Goal: Transaction & Acquisition: Purchase product/service

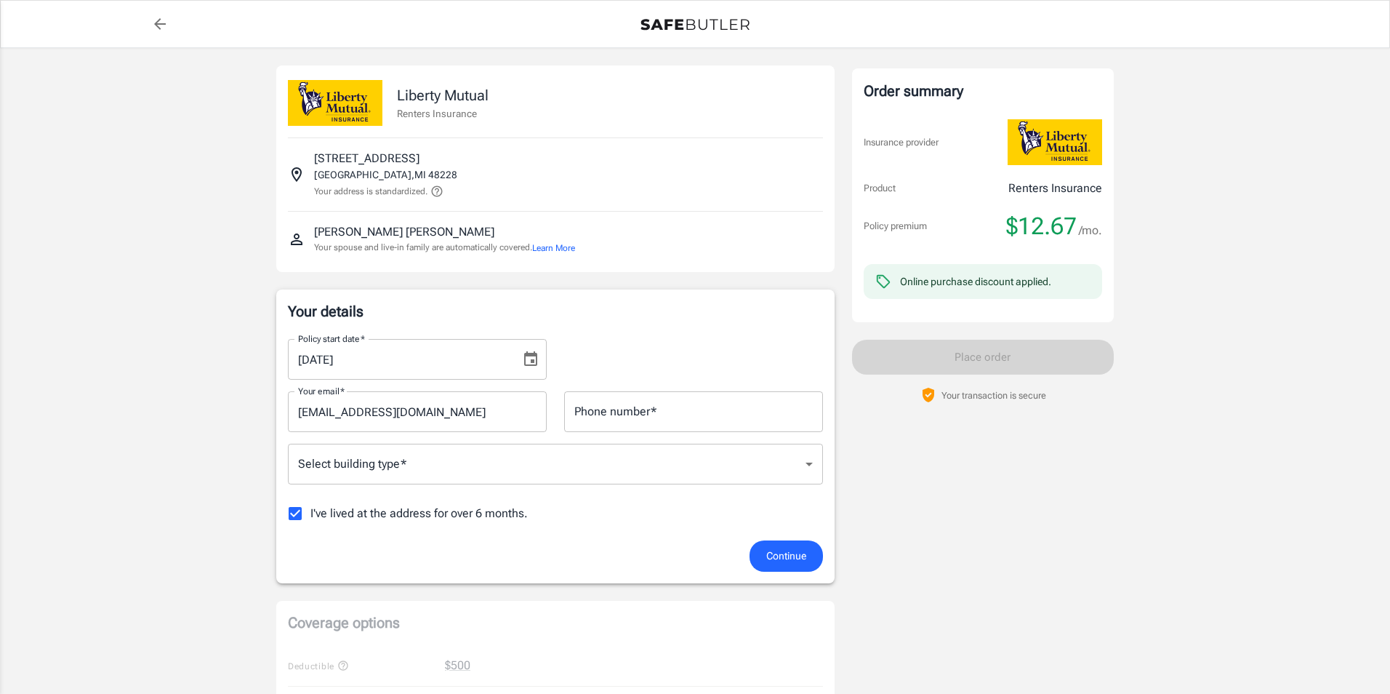
click at [406, 461] on body "Policy premium $ 12.67 /mo Liberty Mutual Renters Insurance [STREET_ADDRESS] Yo…" at bounding box center [695, 687] width 1390 height 1375
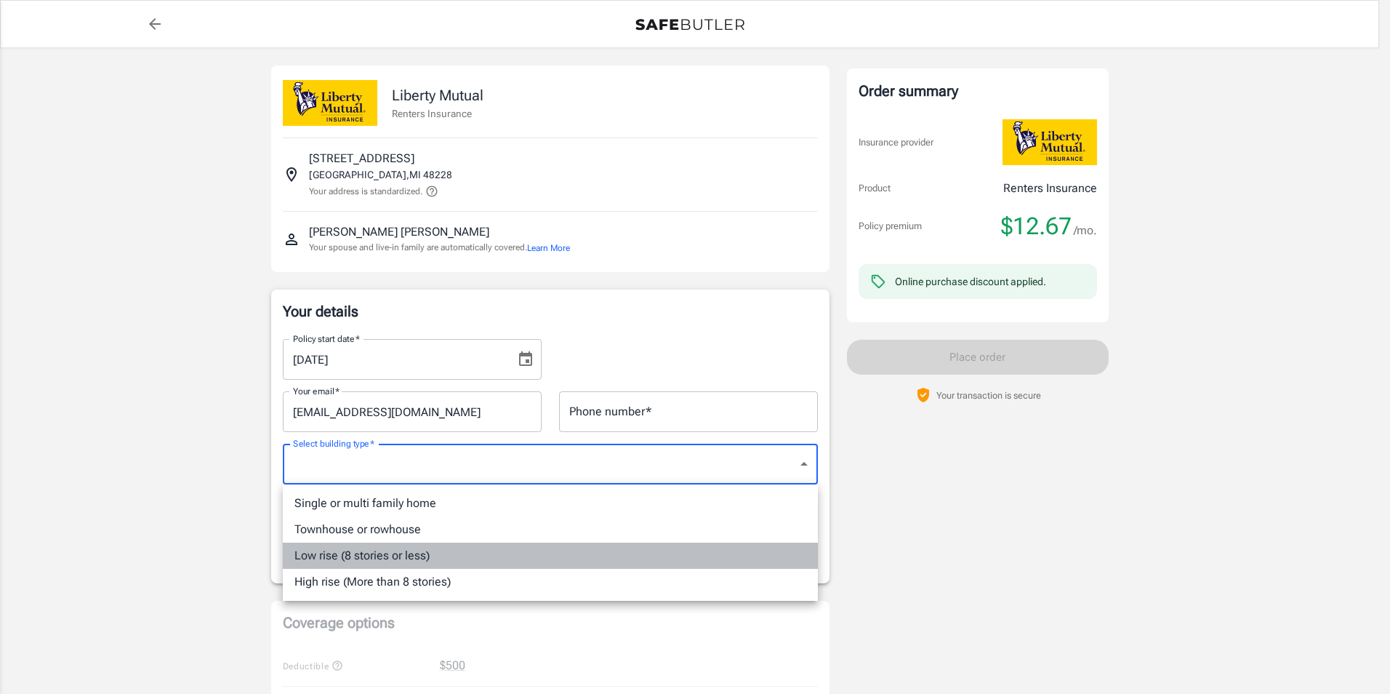
click at [385, 553] on li "Low rise (8 stories or less)" at bounding box center [550, 555] width 535 height 26
type input "lowrise"
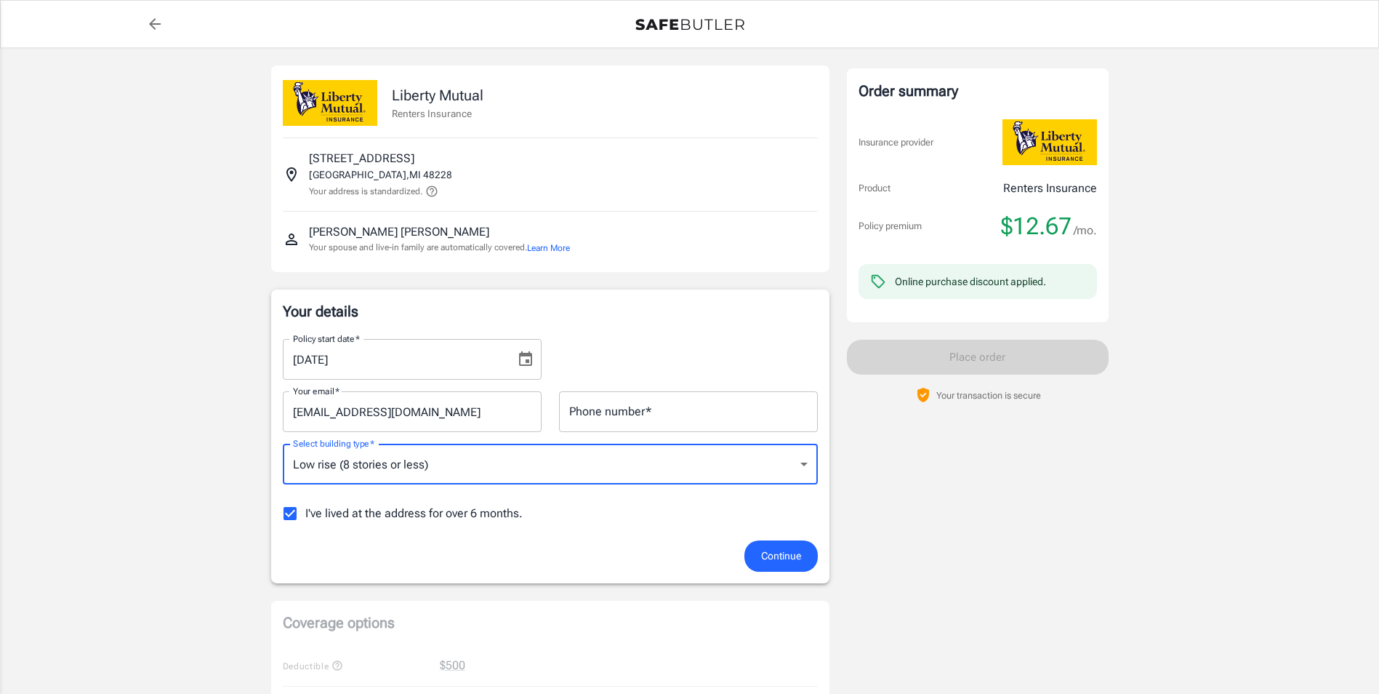
scroll to position [73, 0]
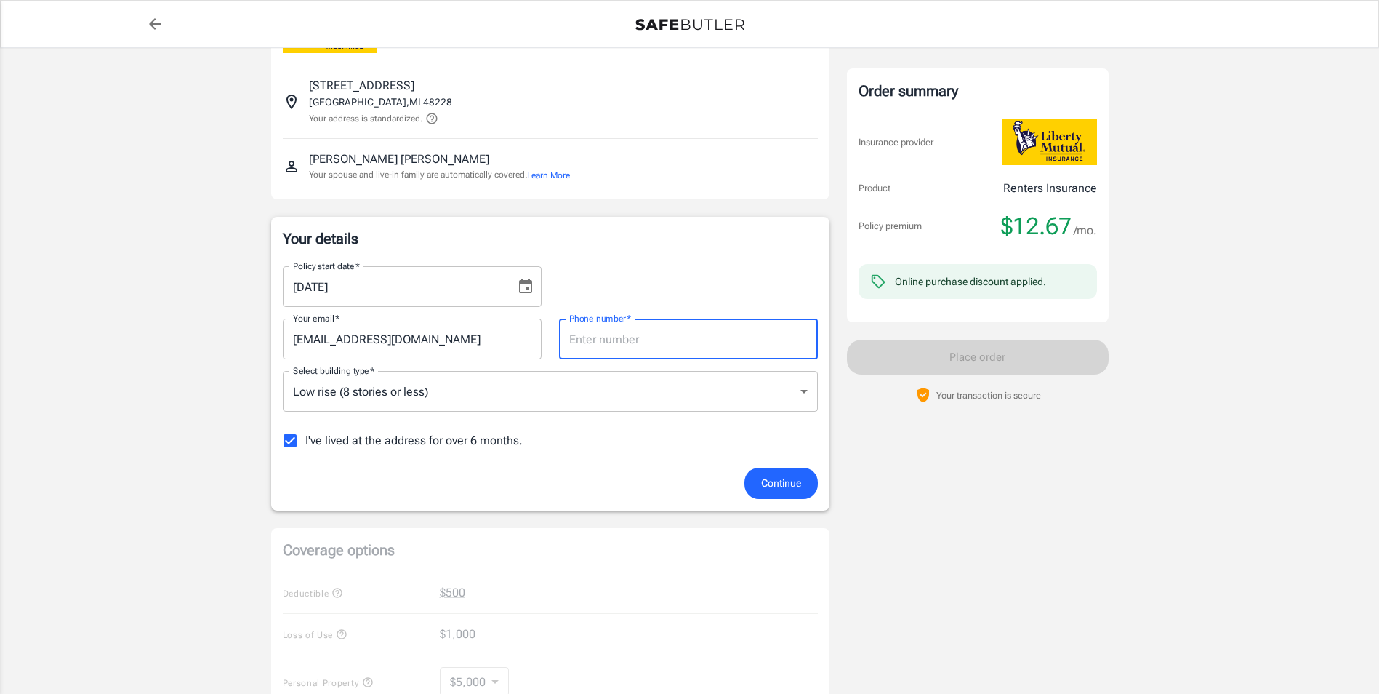
click at [697, 328] on input "Phone number   *" at bounding box center [688, 338] width 259 height 41
type input "3136360175"
click at [625, 452] on div "I've lived at the address for over 6 months." at bounding box center [550, 440] width 535 height 31
click at [291, 444] on input "I've lived at the address for over 6 months." at bounding box center [290, 440] width 31 height 31
checkbox input "false"
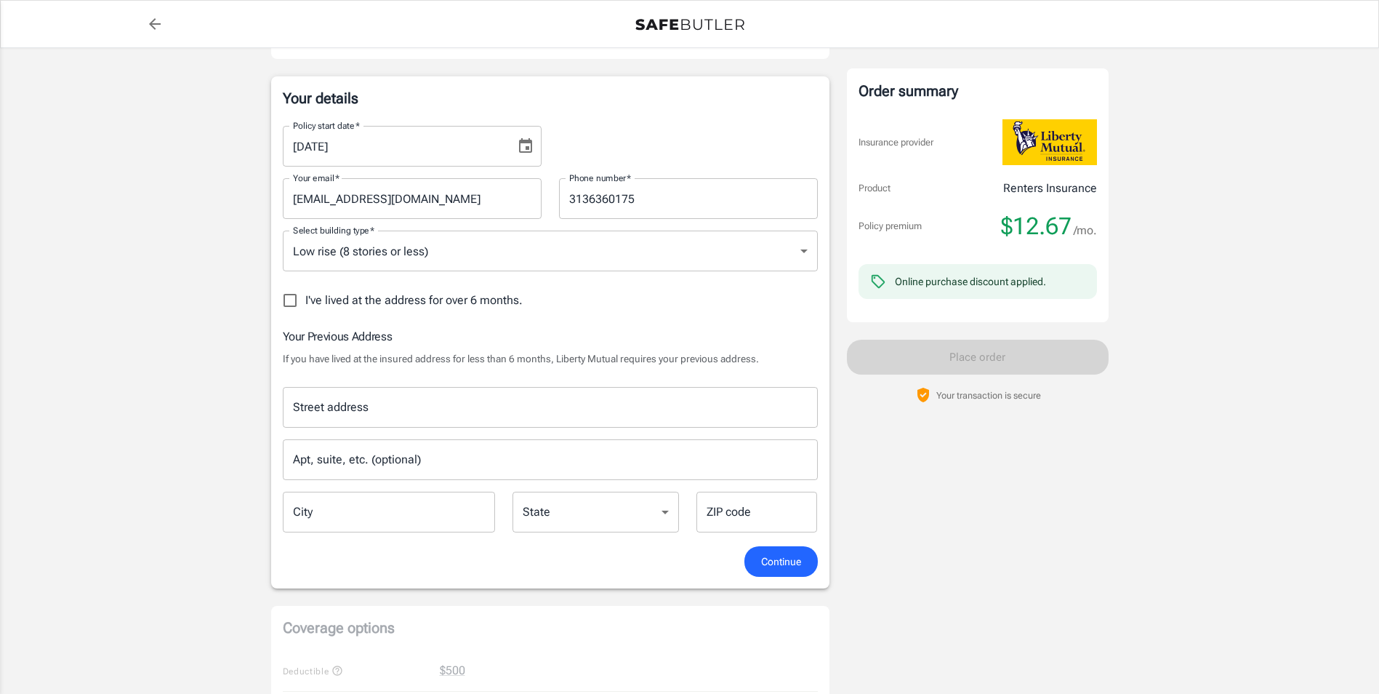
scroll to position [218, 0]
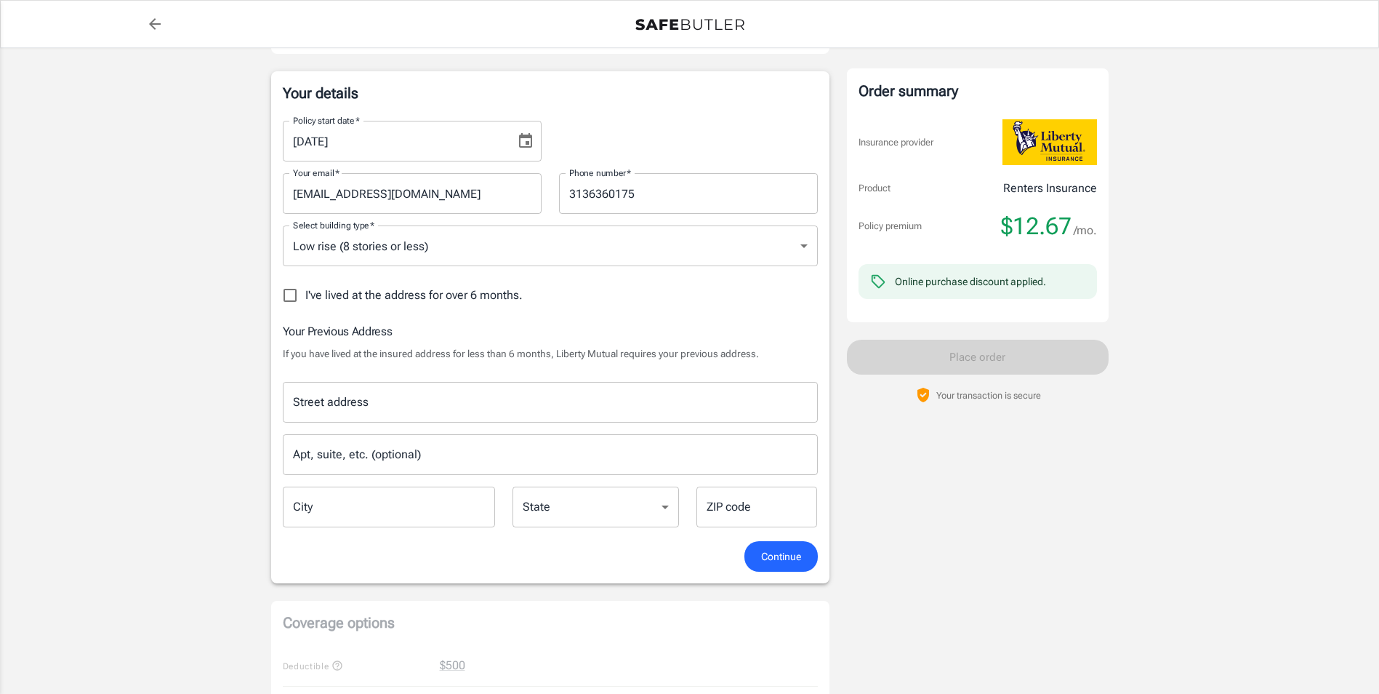
click at [340, 408] on input "Street address" at bounding box center [550, 402] width 522 height 28
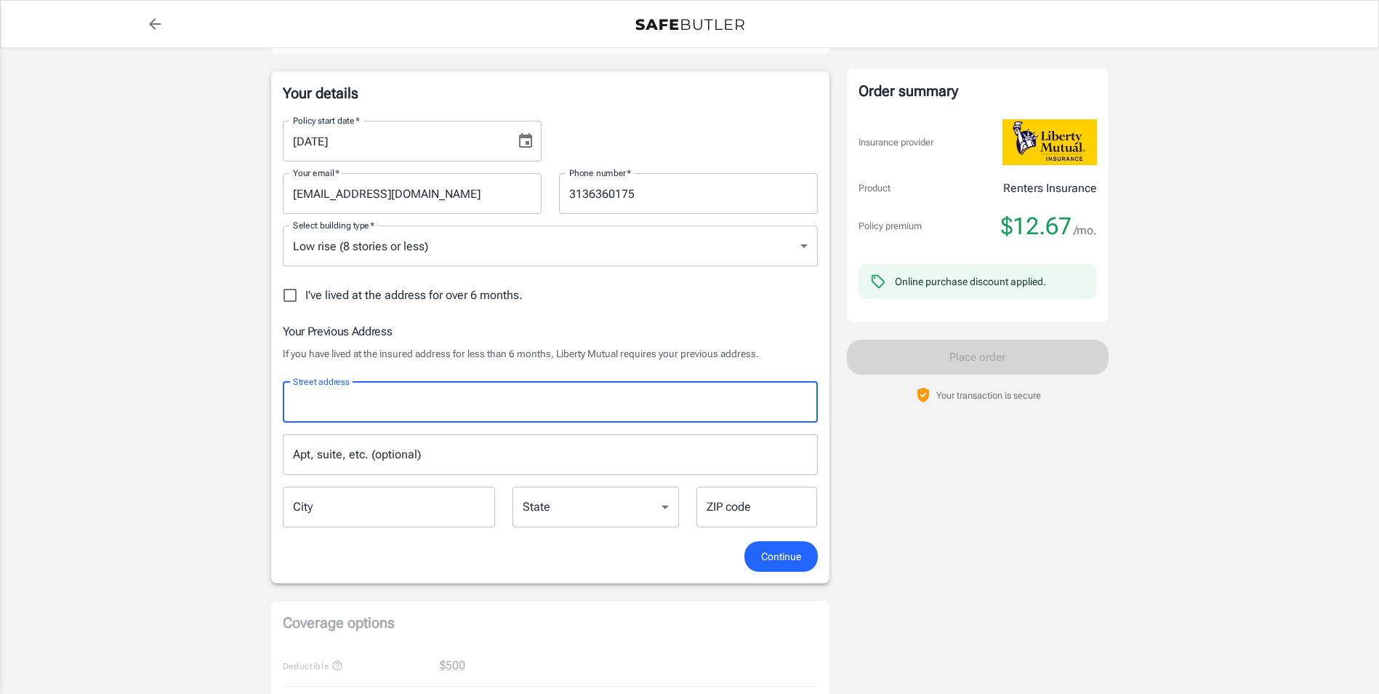
click at [518, 401] on input "Street address" at bounding box center [550, 402] width 522 height 28
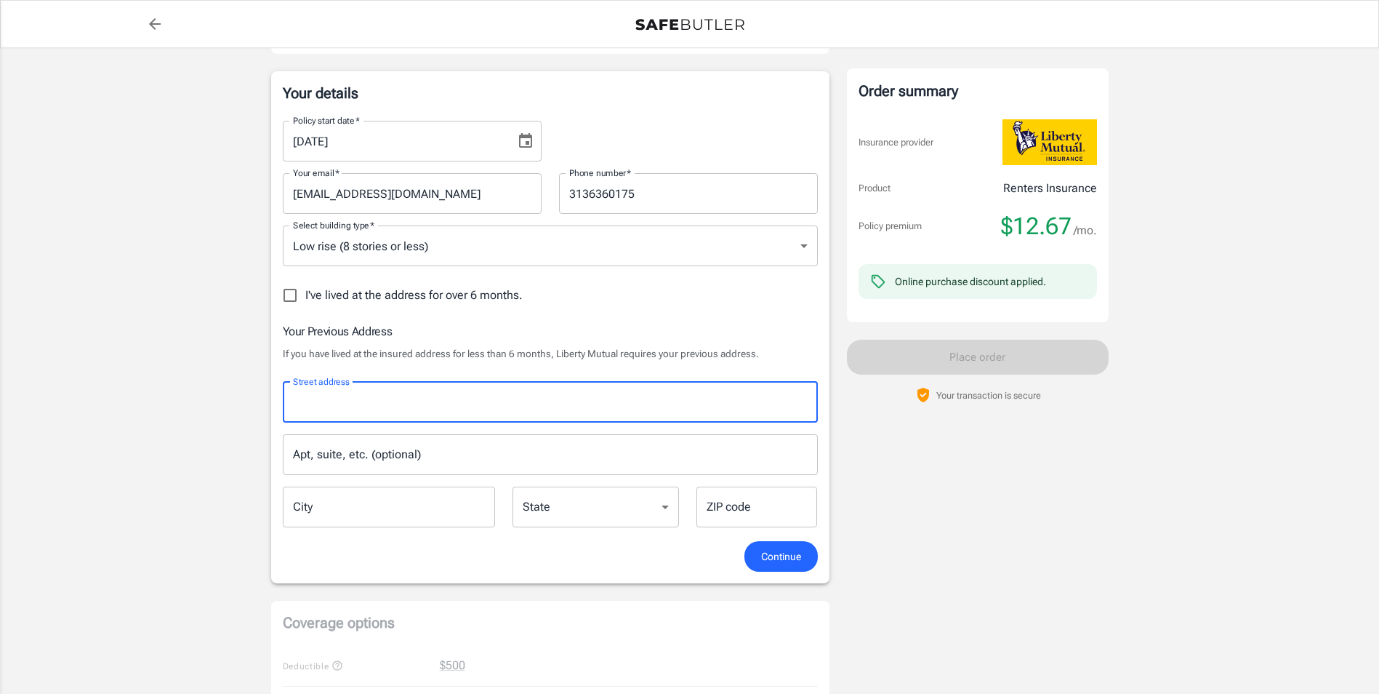
click at [518, 401] on input "Street address" at bounding box center [550, 402] width 522 height 28
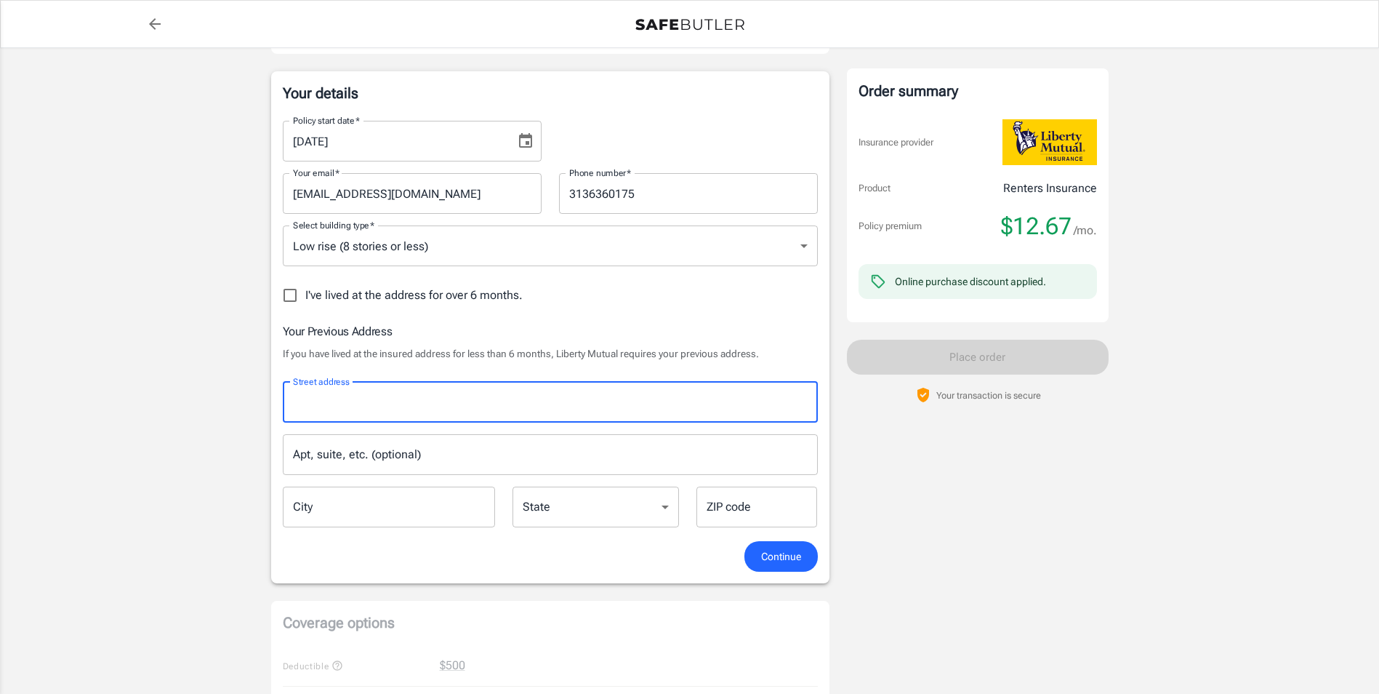
click at [518, 401] on input "Street address" at bounding box center [550, 402] width 522 height 28
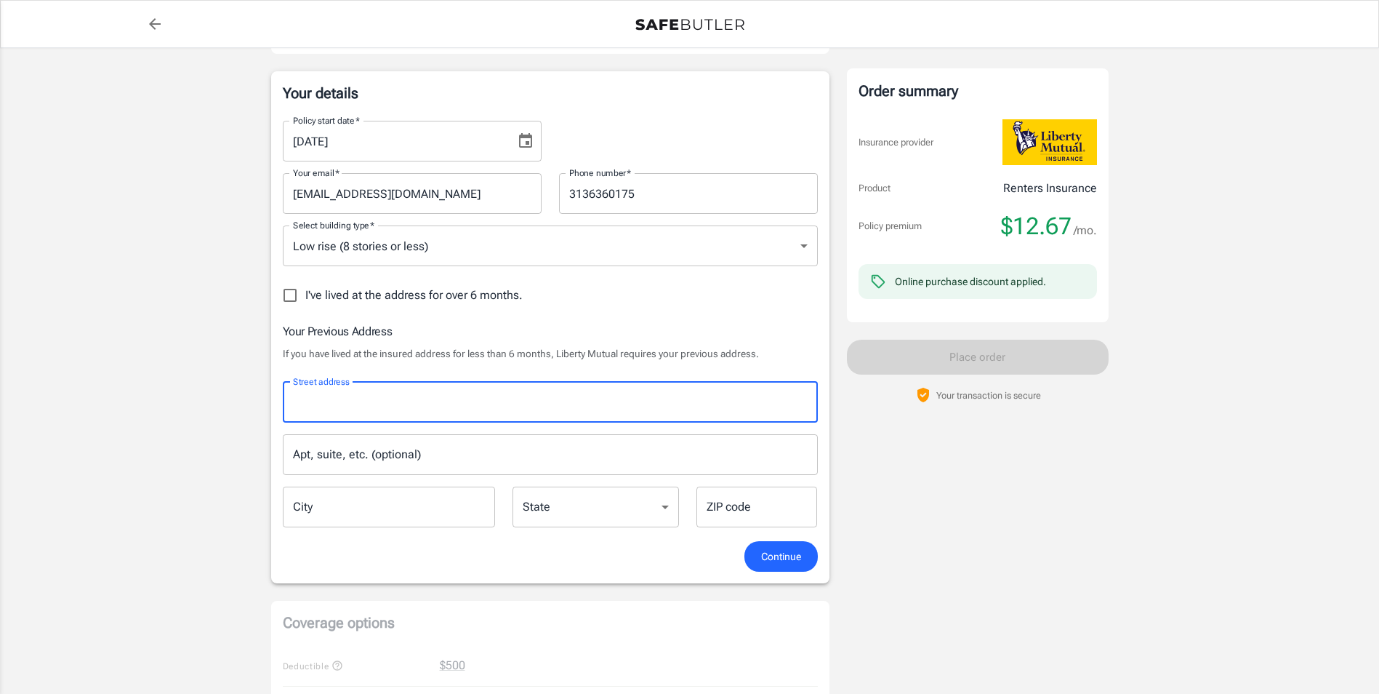
click at [518, 401] on input "Street address" at bounding box center [550, 402] width 522 height 28
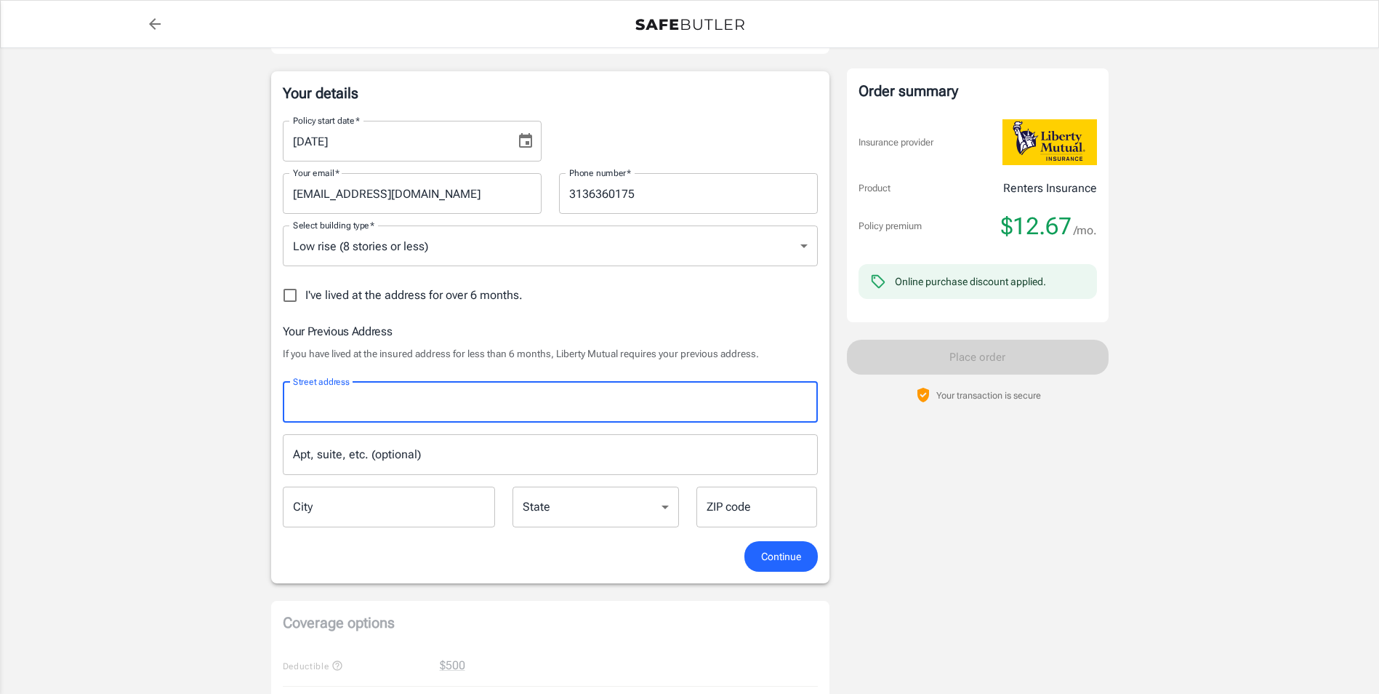
click at [518, 401] on input "Street address" at bounding box center [550, 402] width 522 height 28
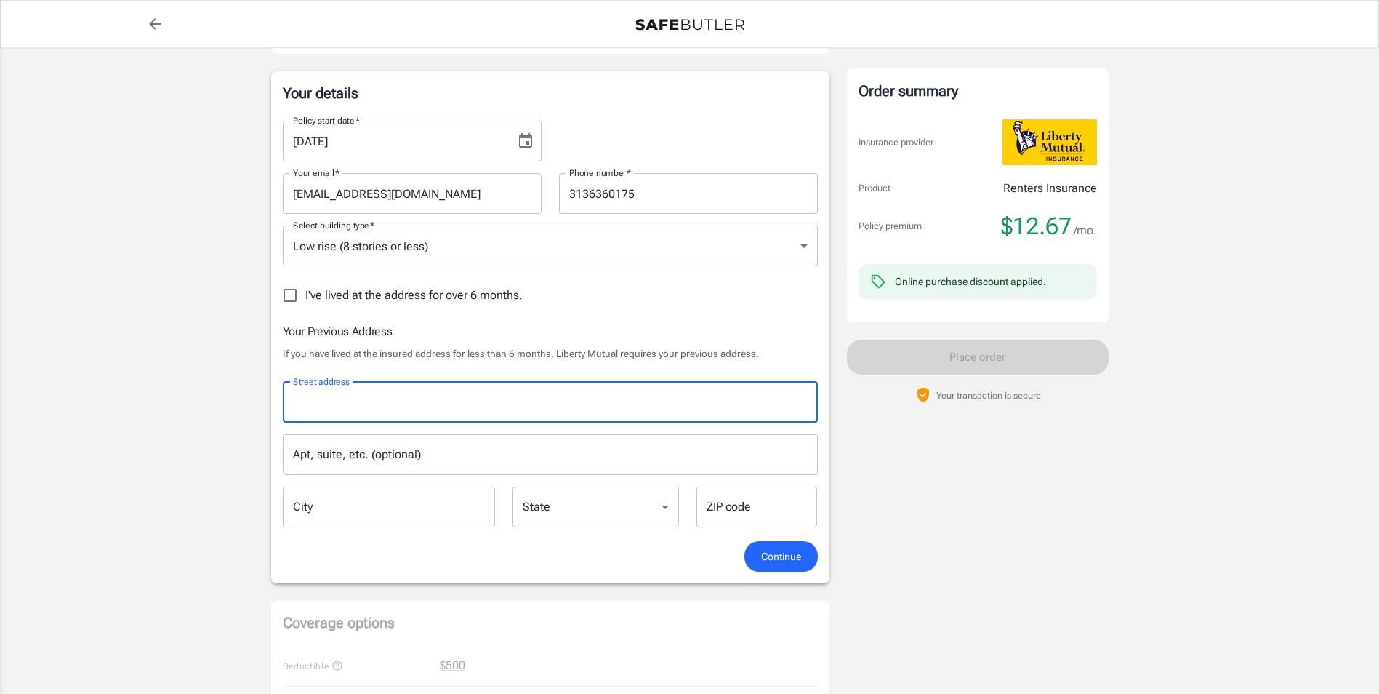
click at [518, 401] on input "Street address" at bounding box center [550, 402] width 522 height 28
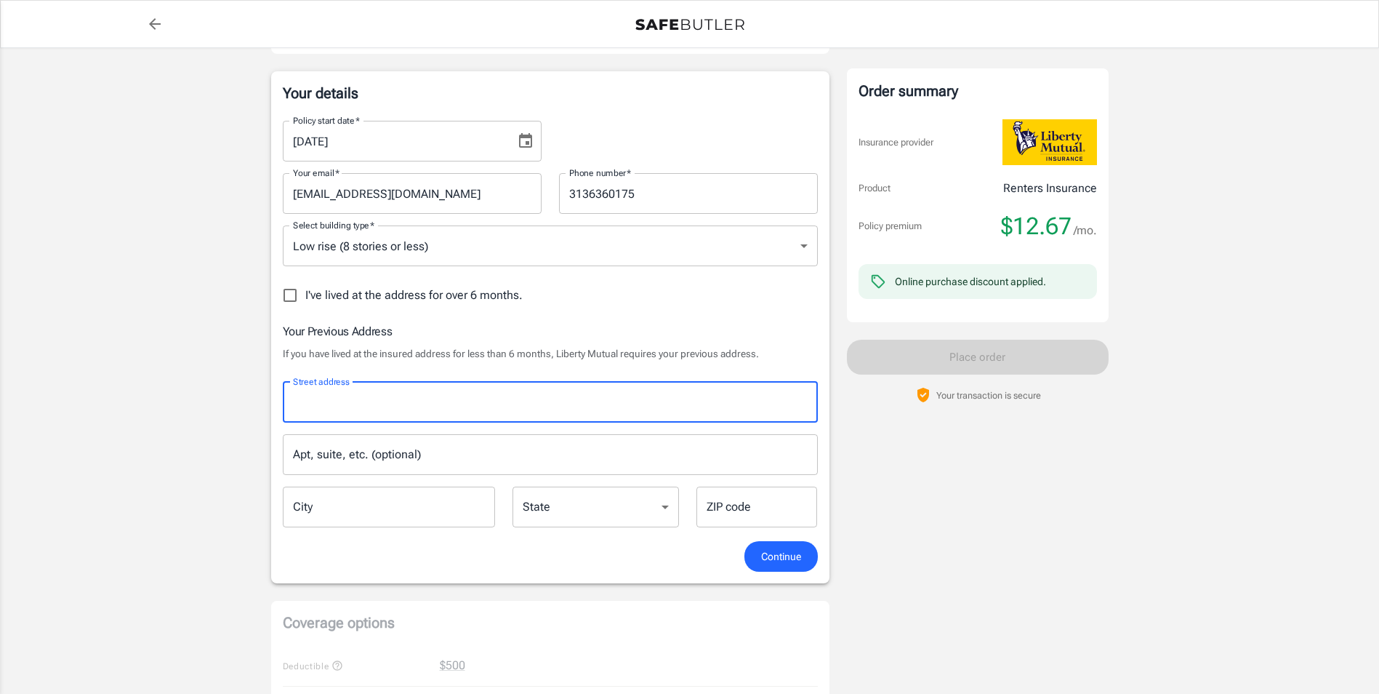
click at [518, 401] on input "Street address" at bounding box center [550, 402] width 522 height 28
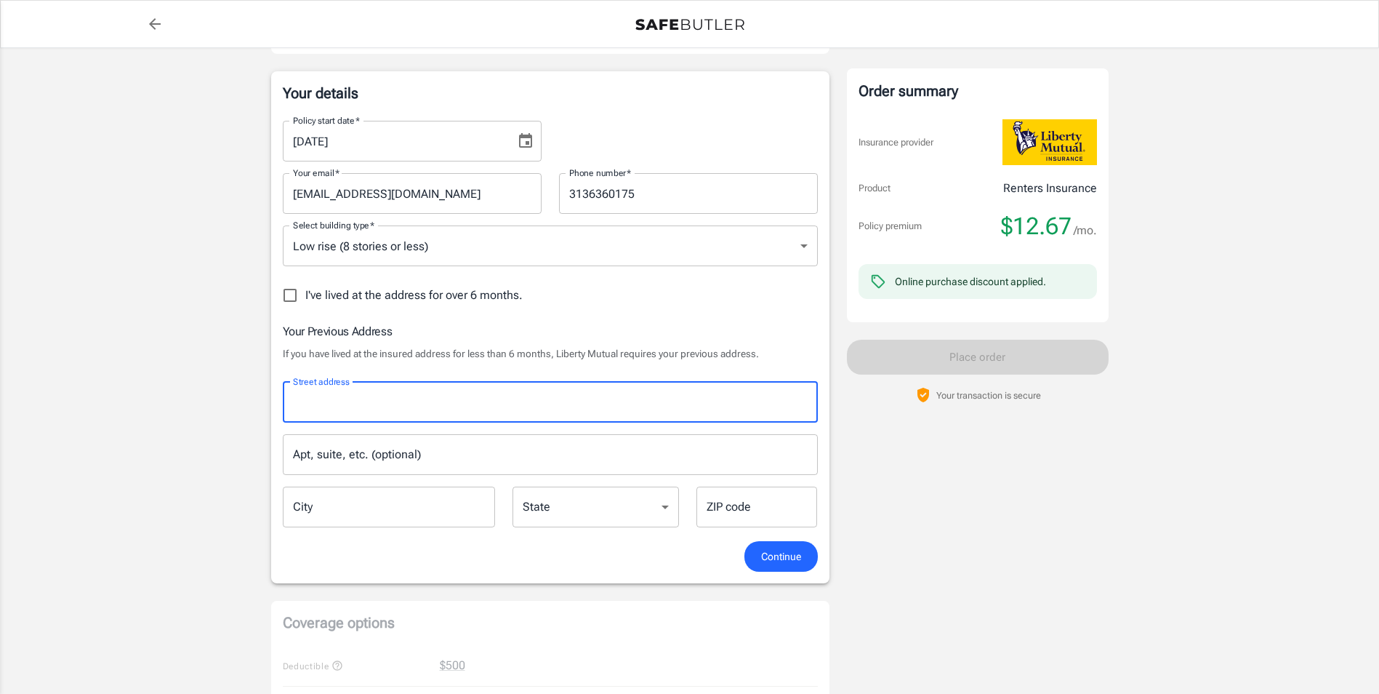
click at [518, 401] on input "Street address" at bounding box center [550, 402] width 522 height 28
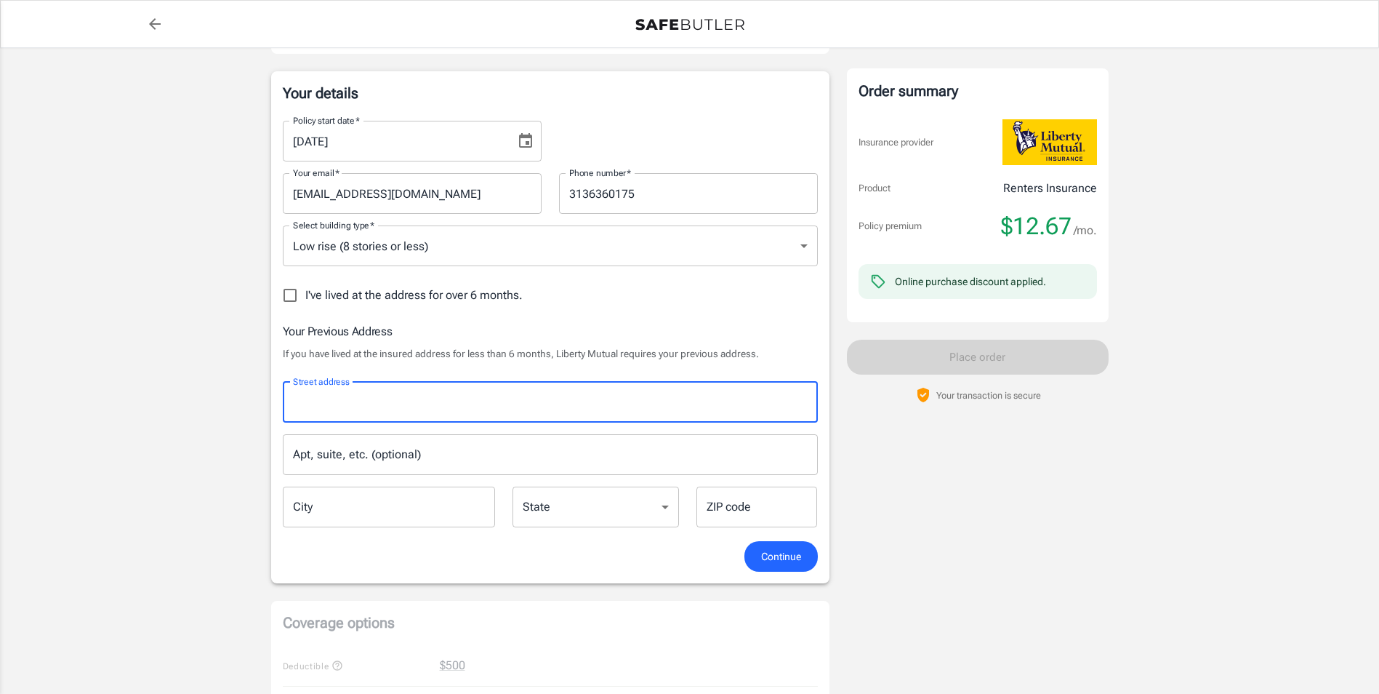
click at [518, 401] on input "Street address" at bounding box center [550, 402] width 522 height 28
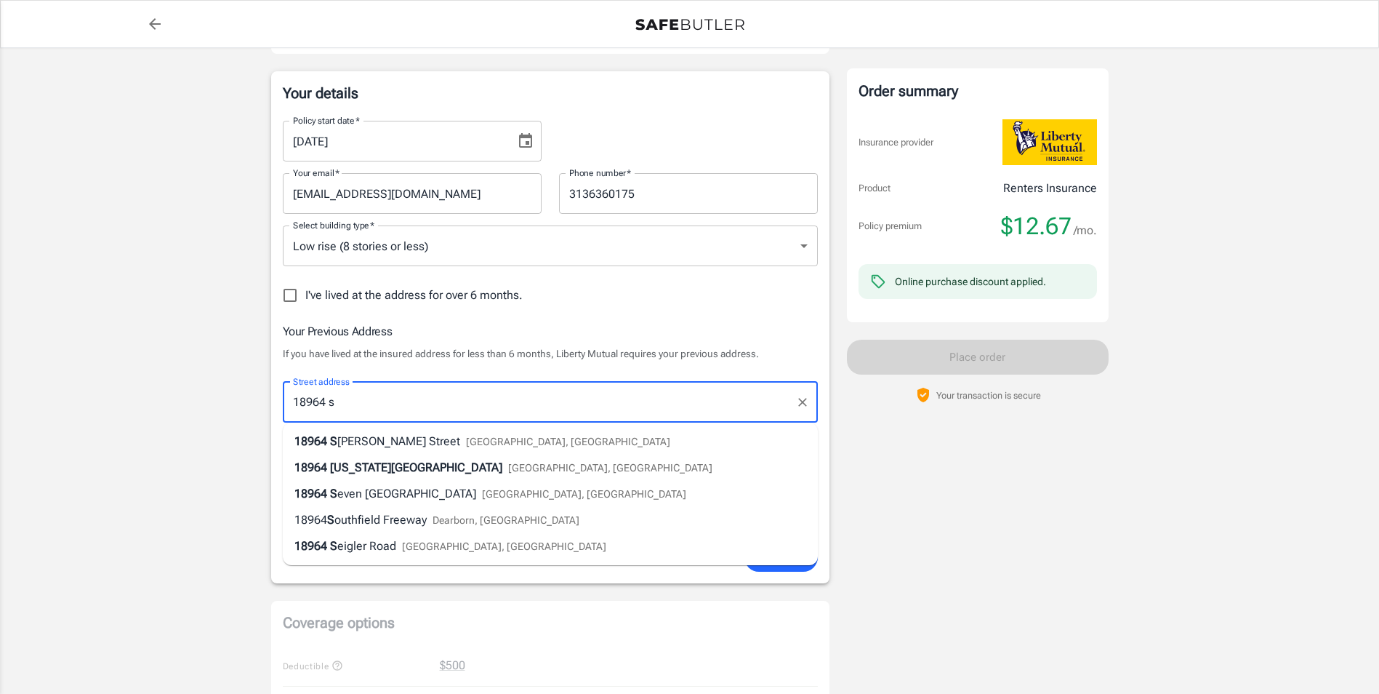
click at [471, 442] on li "[STREET_ADDRESS][PERSON_NAME]" at bounding box center [550, 441] width 535 height 26
type input "[STREET_ADDRESS]"
type input "[GEOGRAPHIC_DATA]"
select select "MI"
type input "48221"
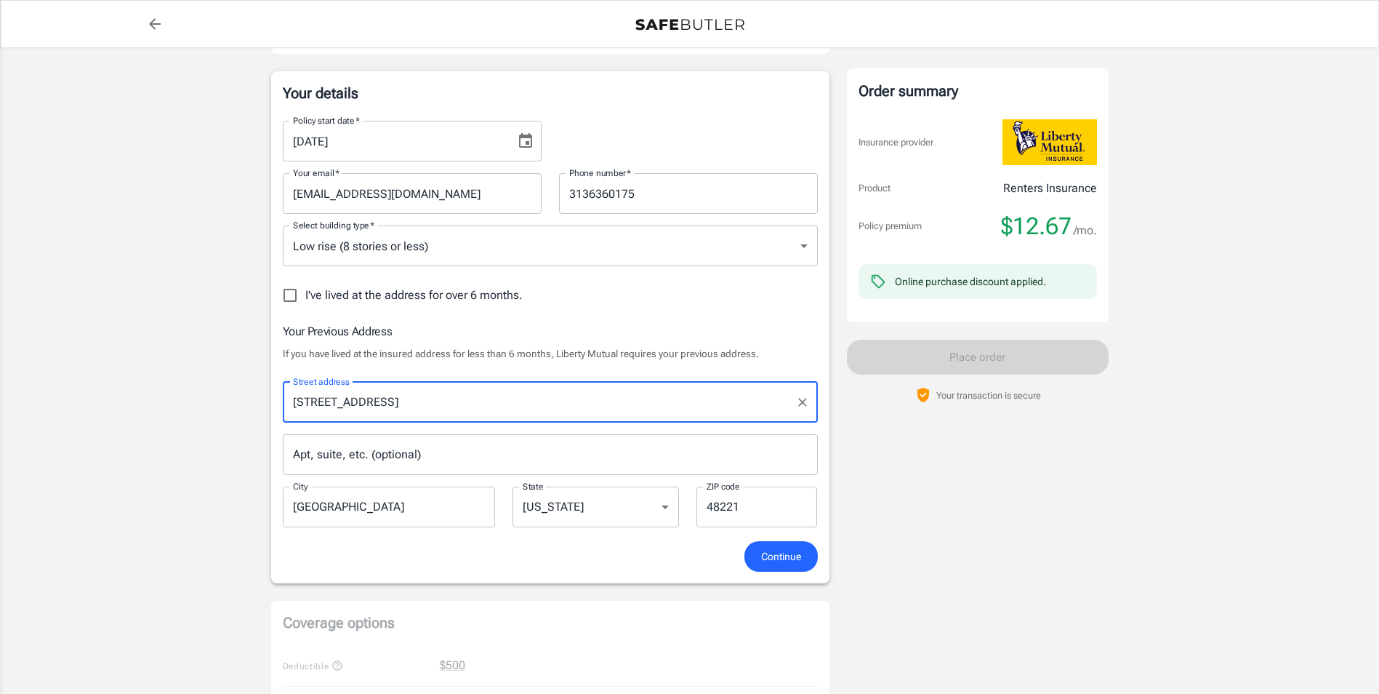
type input "[STREET_ADDRESS]"
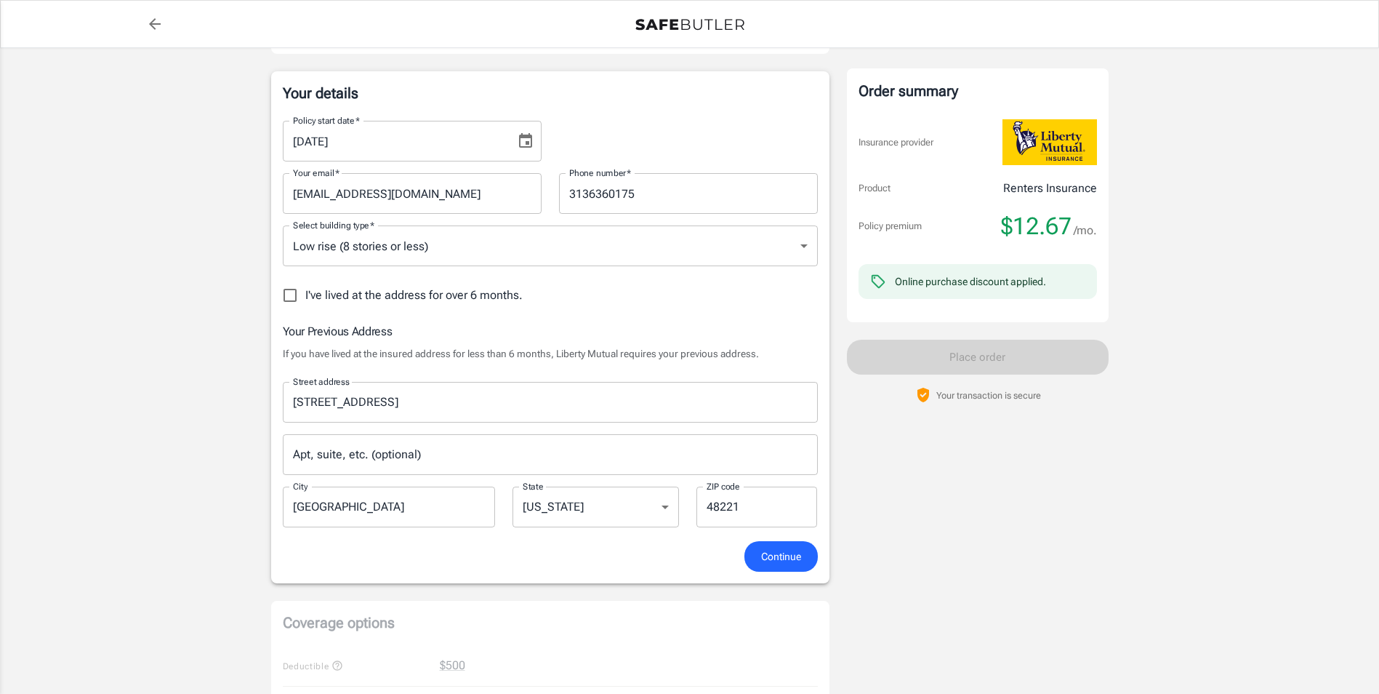
click at [782, 560] on span "Continue" at bounding box center [781, 556] width 40 height 18
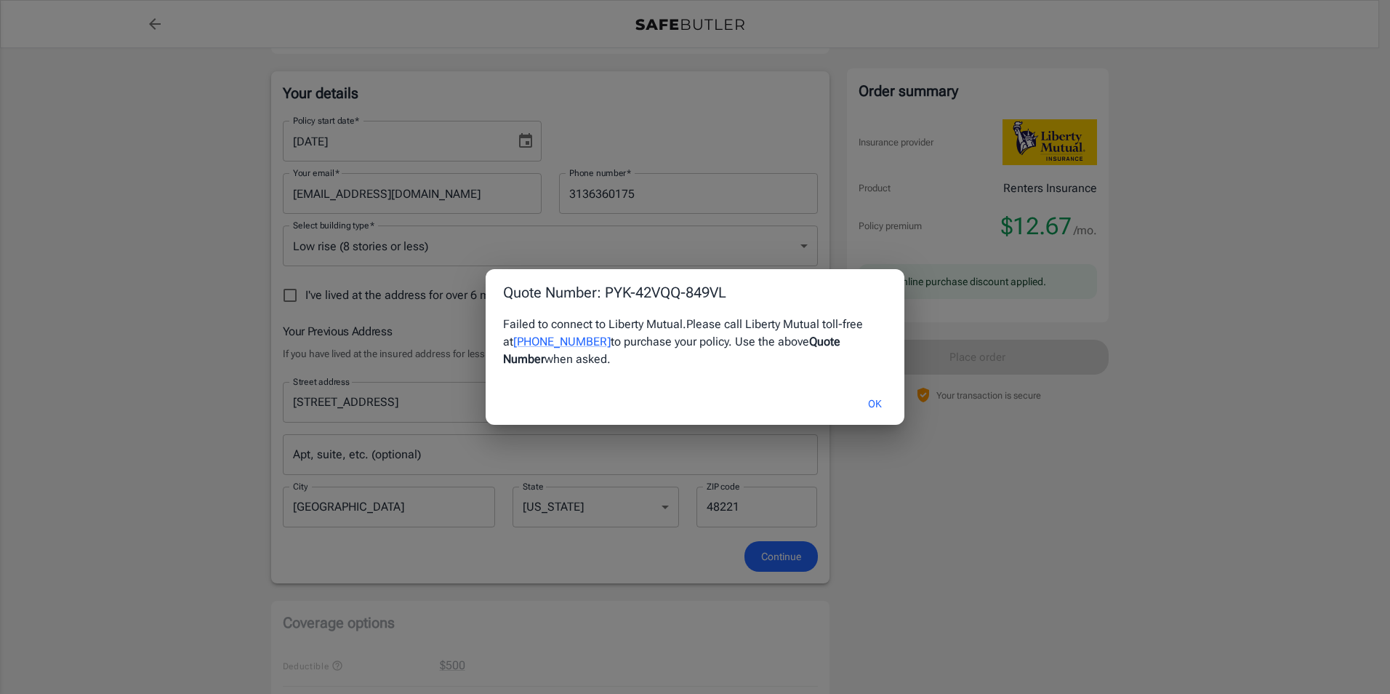
click at [880, 403] on button "OK" at bounding box center [874, 403] width 47 height 31
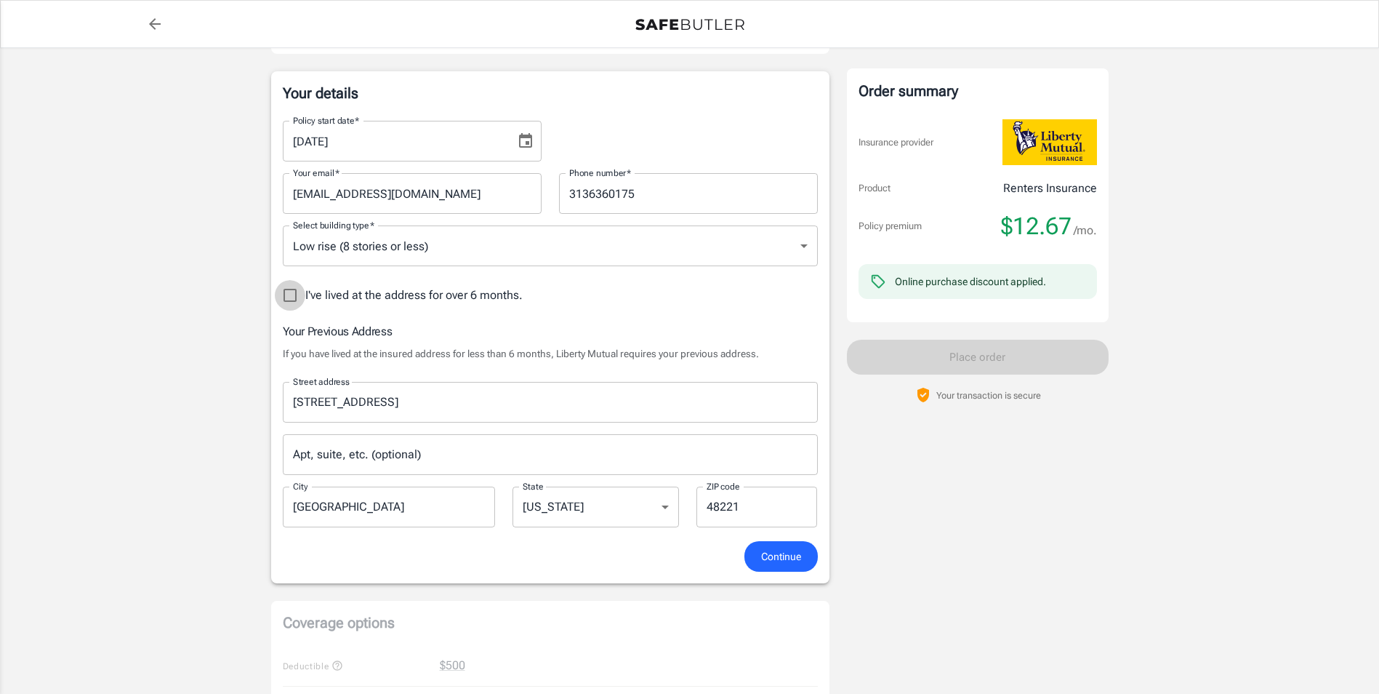
click at [290, 294] on input "I've lived at the address for over 6 months." at bounding box center [290, 295] width 31 height 31
checkbox input "true"
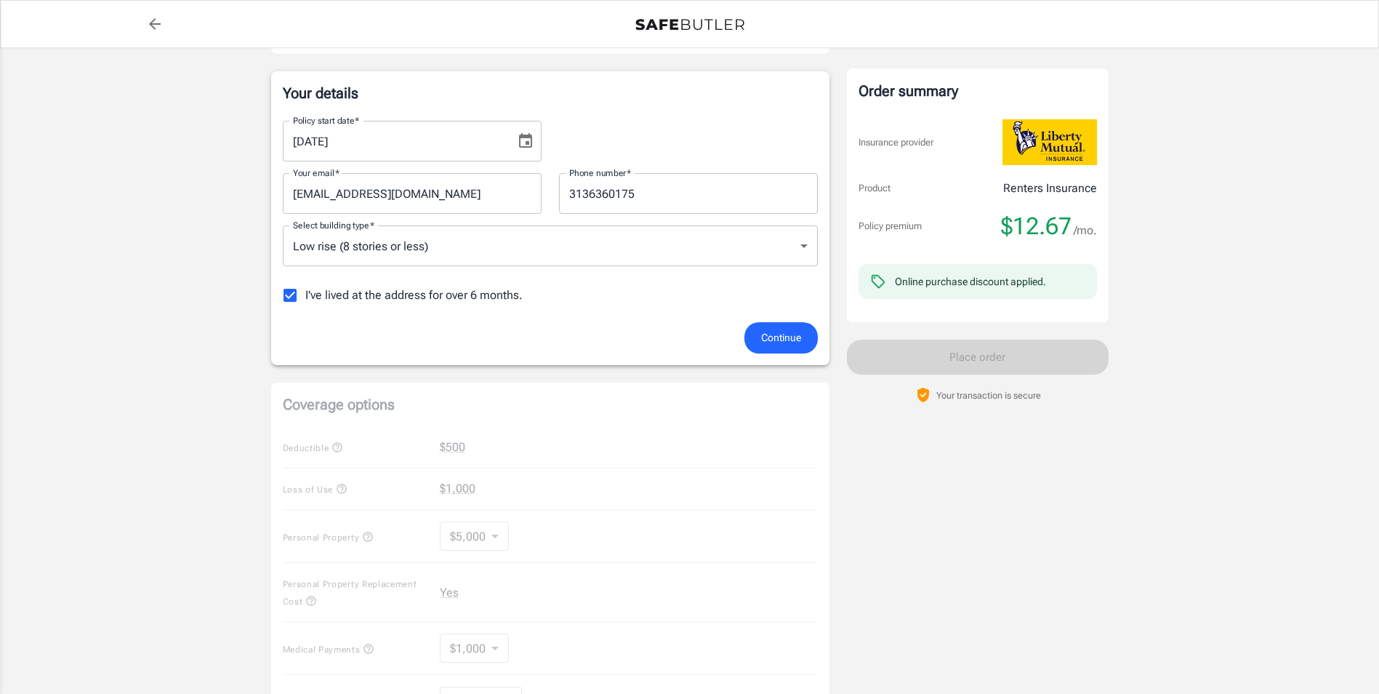
click at [792, 340] on span "Continue" at bounding box center [781, 338] width 40 height 18
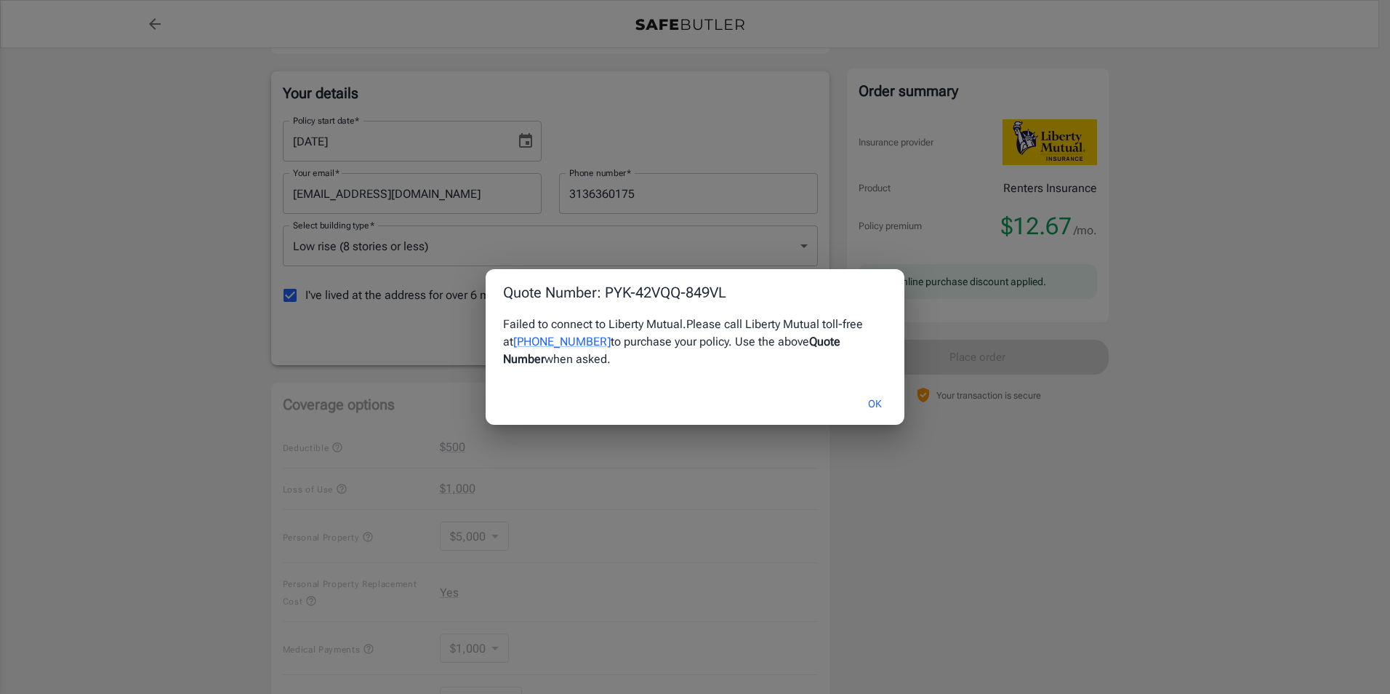
click at [878, 408] on button "OK" at bounding box center [874, 403] width 47 height 31
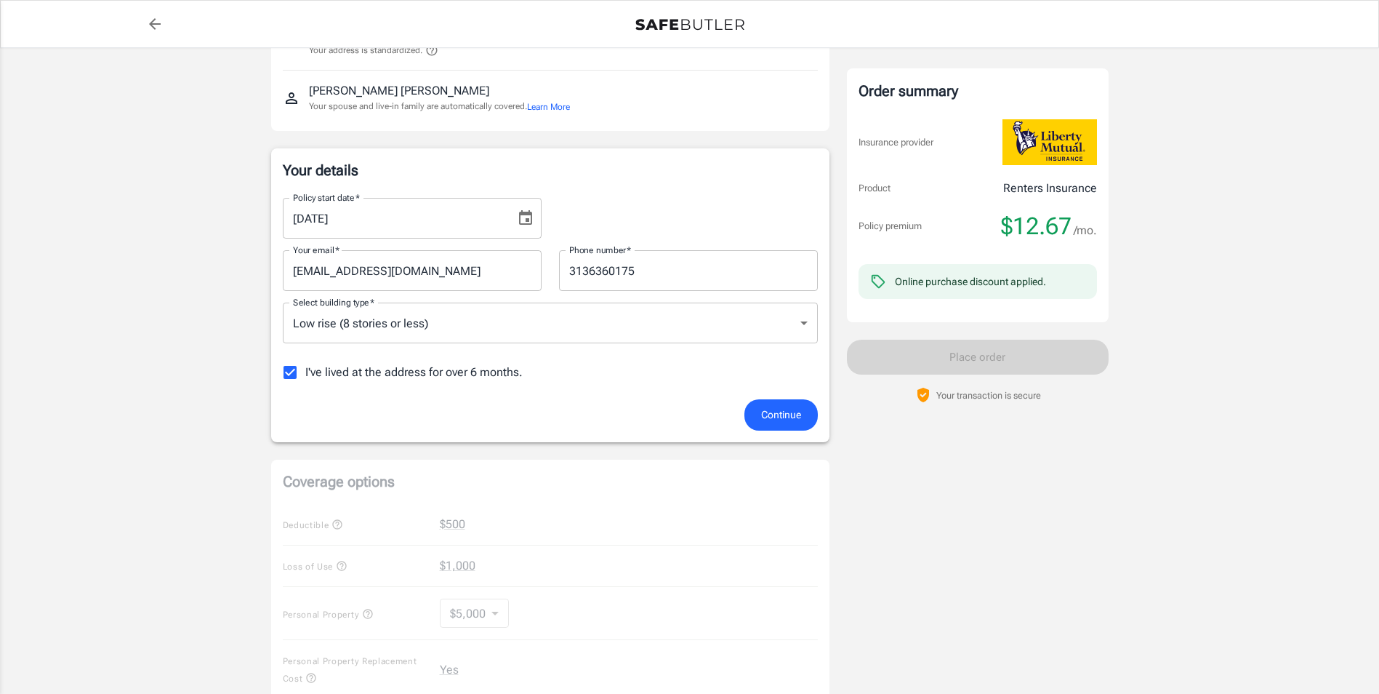
scroll to position [0, 0]
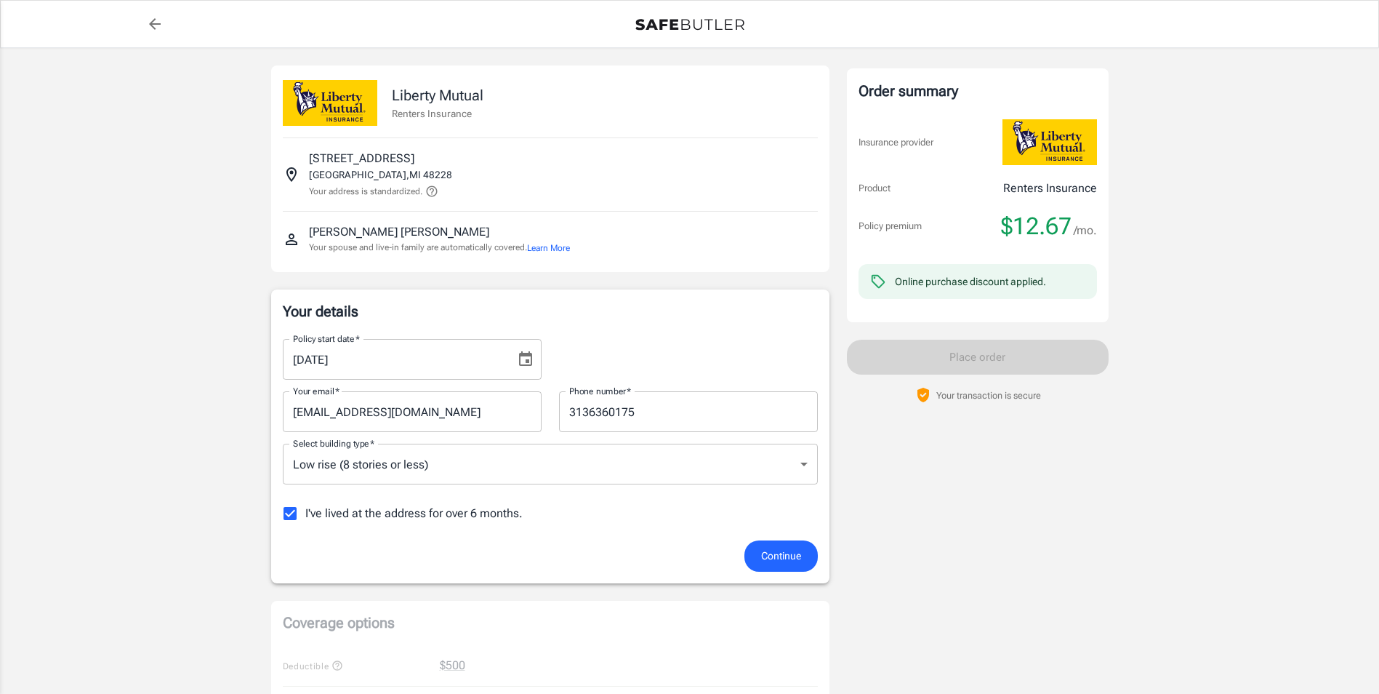
click at [153, 25] on icon "back to quotes" at bounding box center [155, 24] width 12 height 12
click at [784, 558] on span "Continue" at bounding box center [781, 556] width 40 height 18
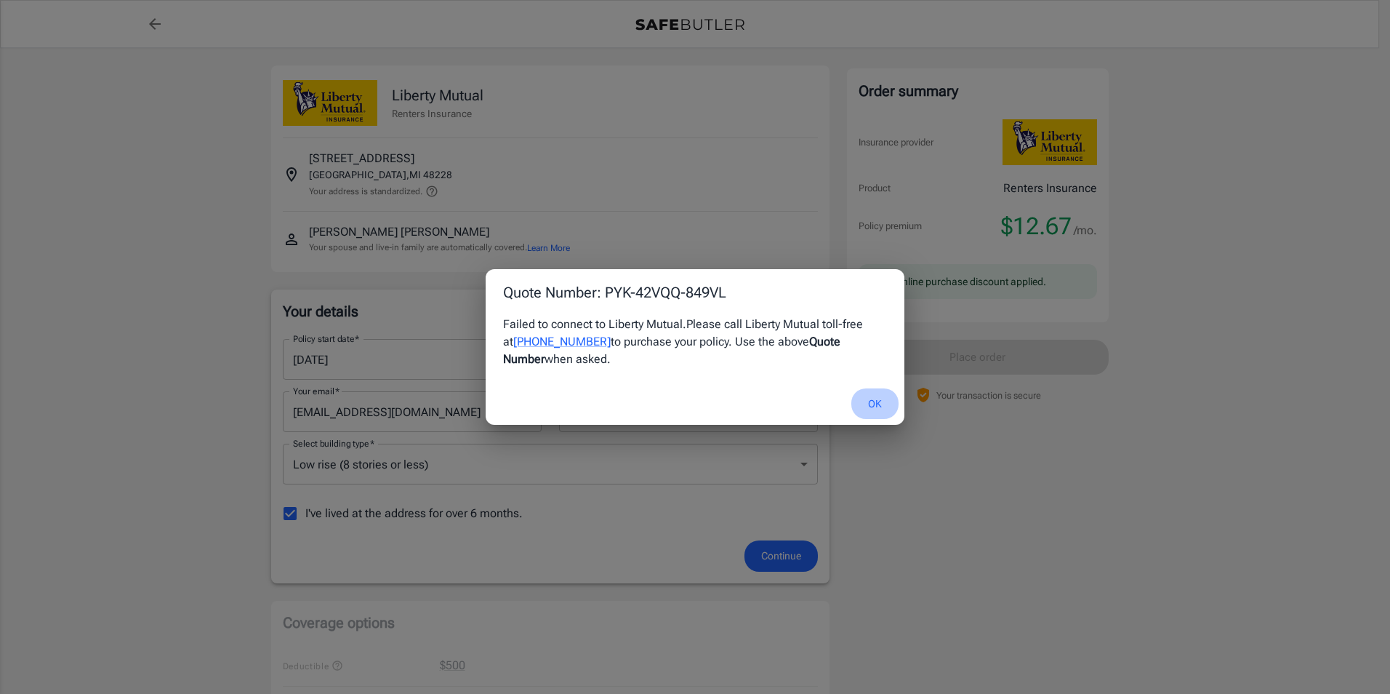
click at [878, 400] on button "OK" at bounding box center [874, 403] width 47 height 31
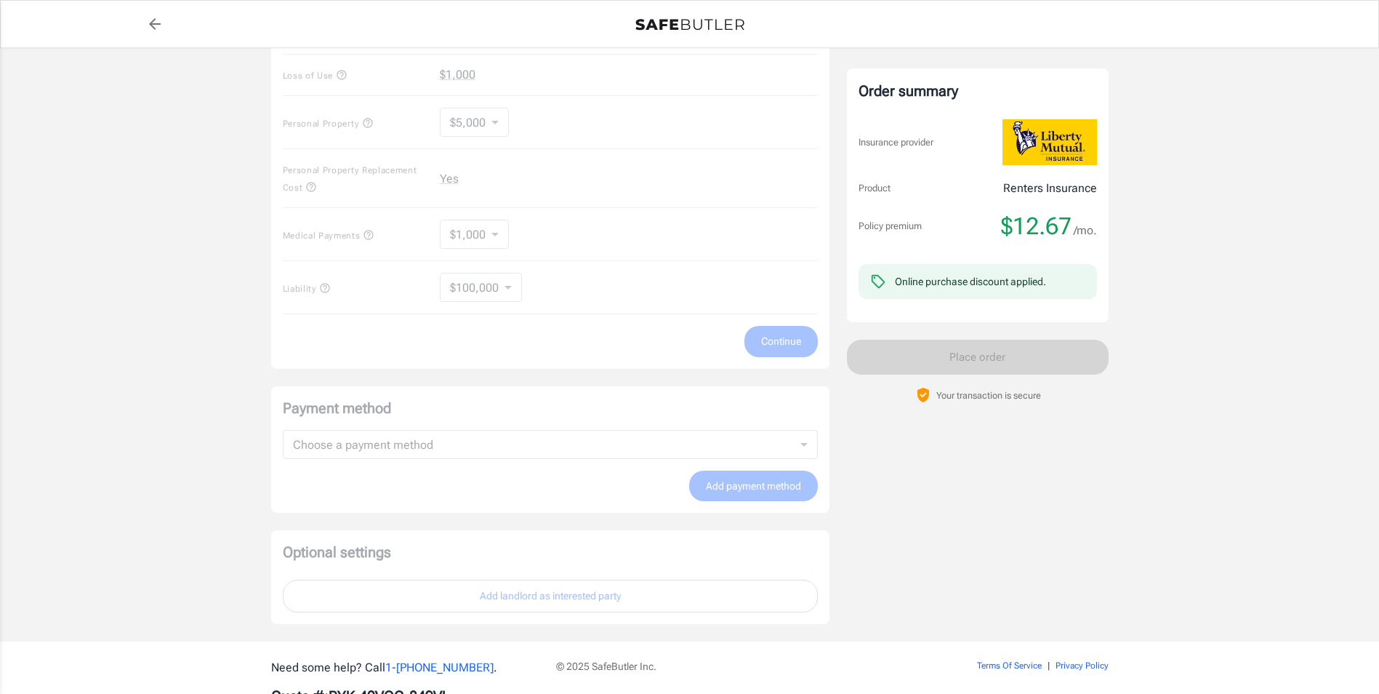
scroll to position [681, 0]
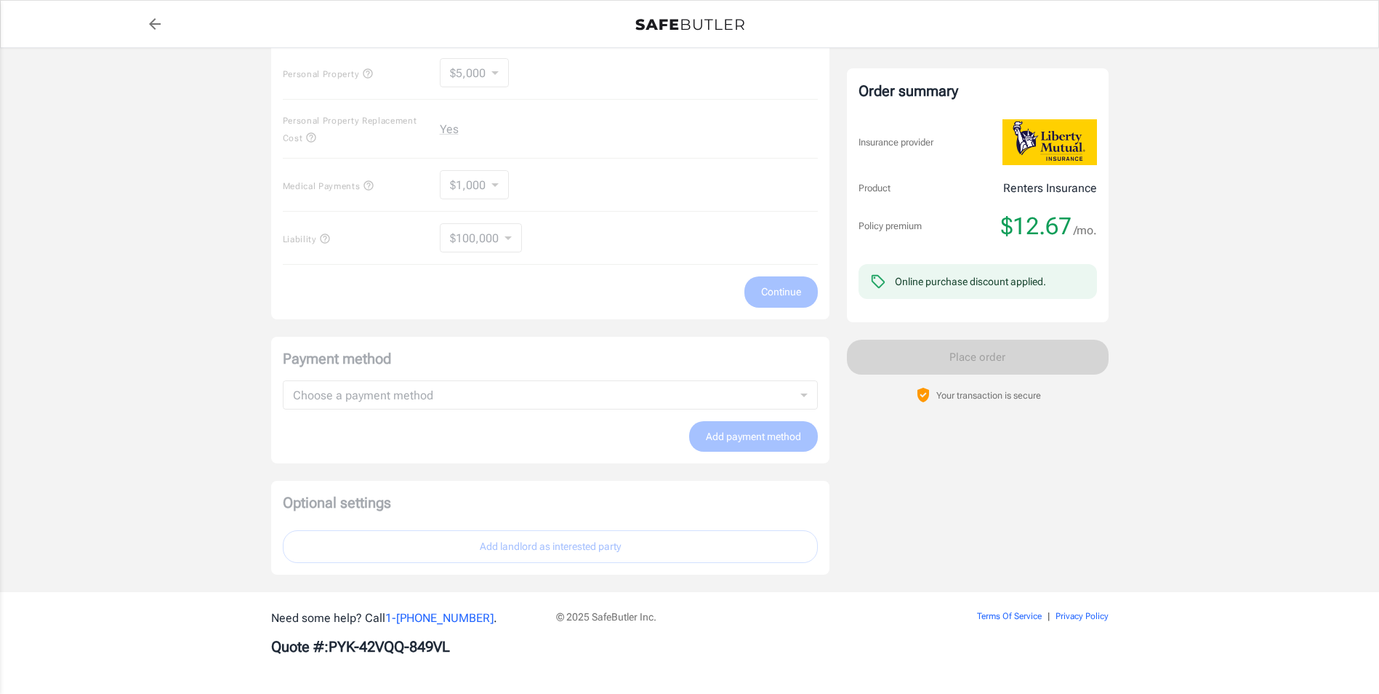
click at [409, 394] on div "Payment method Choose a payment method ​ Choose a payment method Add payment me…" at bounding box center [550, 400] width 558 height 127
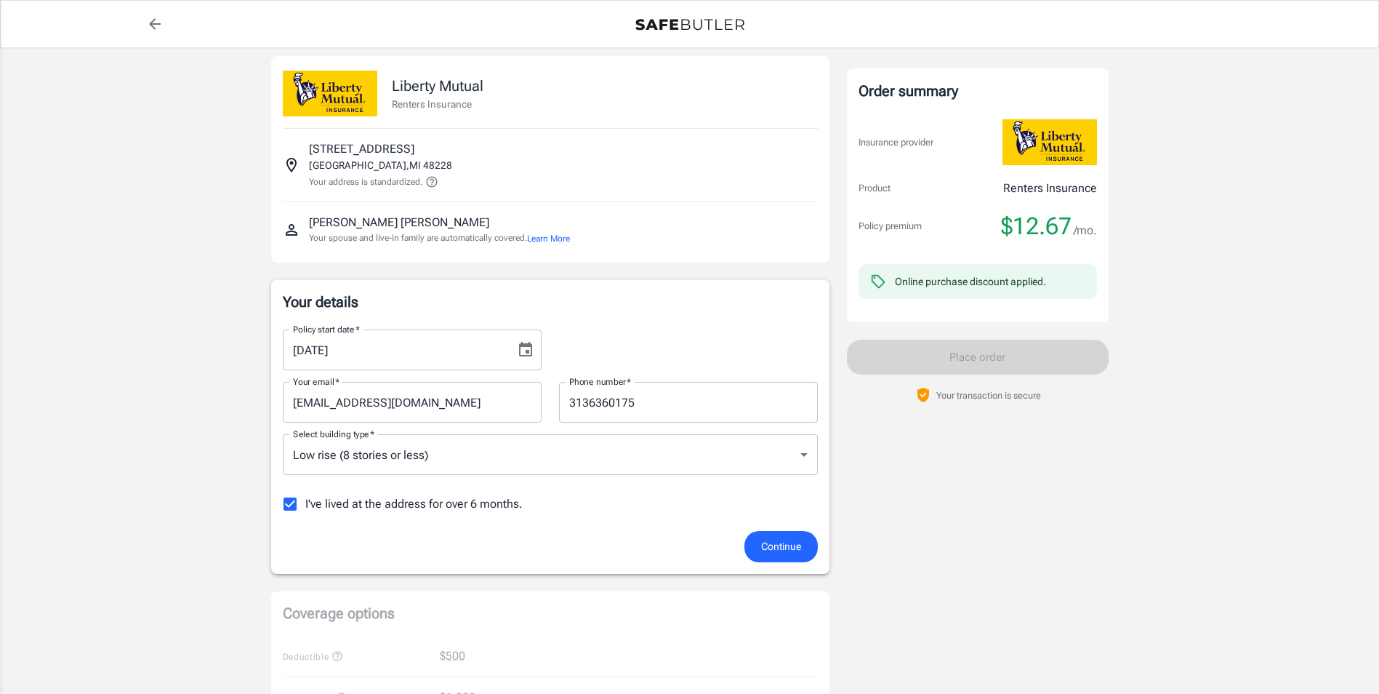
scroll to position [0, 0]
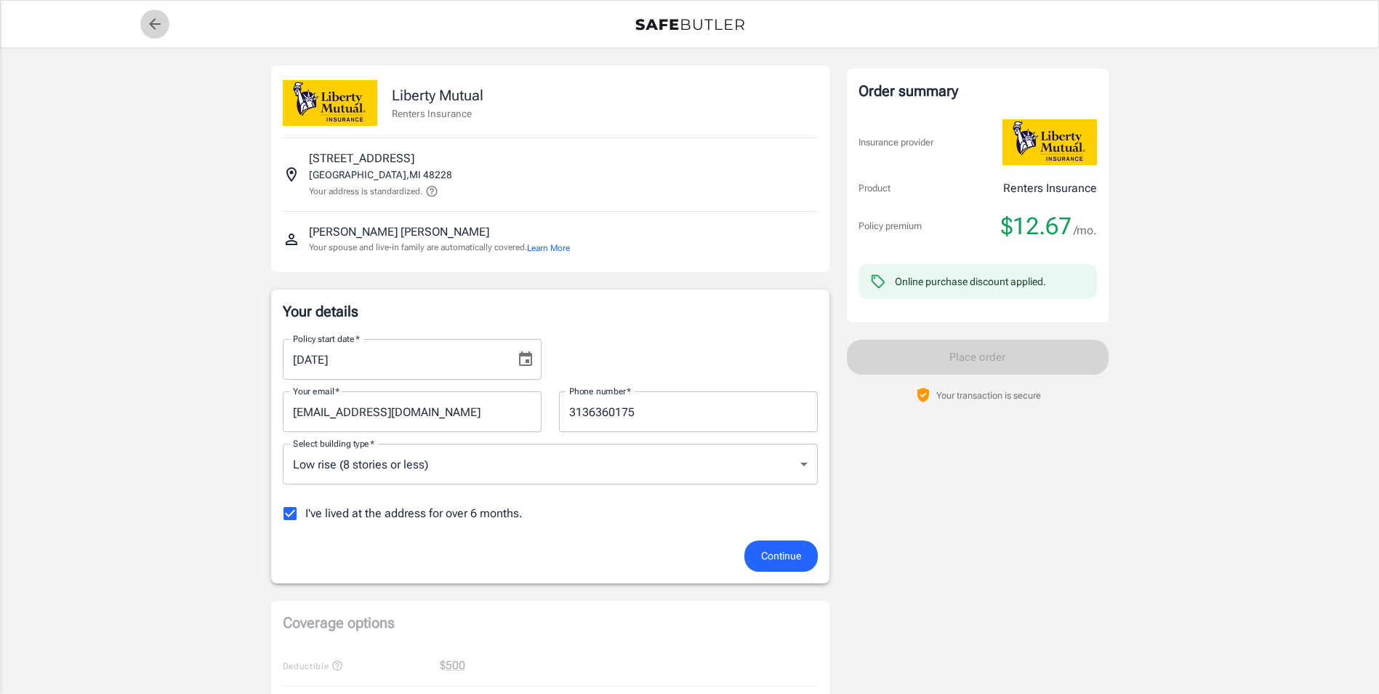
click at [154, 31] on icon "back to quotes" at bounding box center [154, 23] width 17 height 17
